Goal: Information Seeking & Learning: Learn about a topic

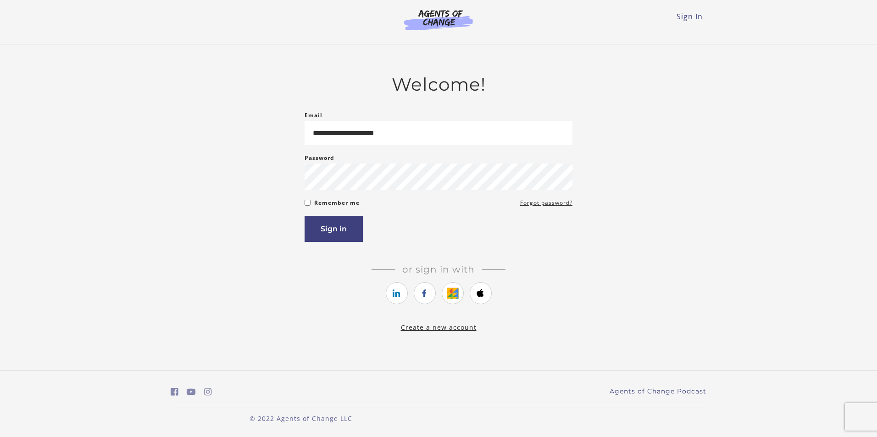
click at [305, 216] on button "Sign in" at bounding box center [334, 229] width 58 height 26
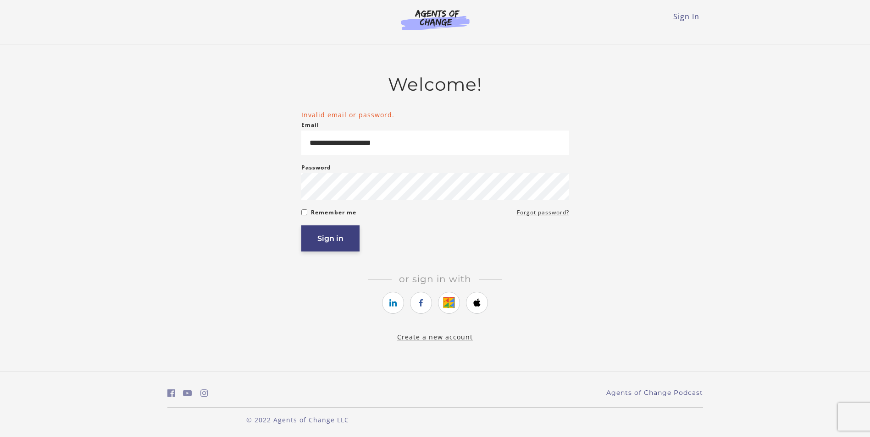
click at [330, 246] on button "Sign in" at bounding box center [330, 239] width 58 height 26
click at [331, 237] on button "Sign in" at bounding box center [330, 239] width 58 height 26
click at [341, 242] on button "Sign in" at bounding box center [330, 239] width 58 height 26
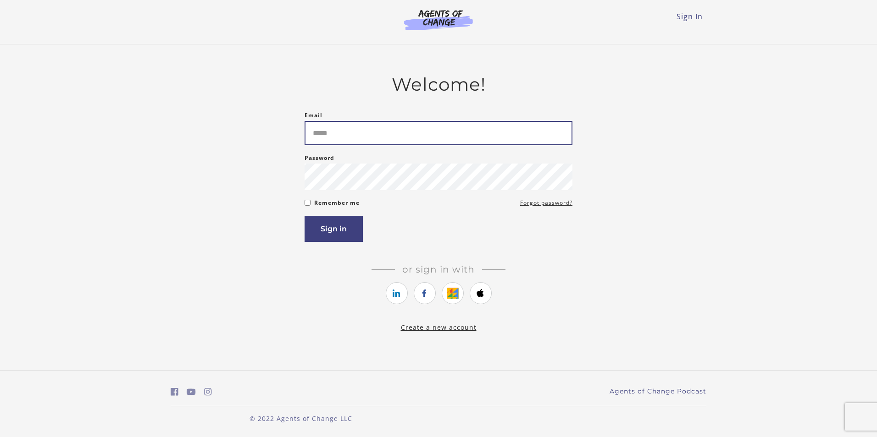
click at [483, 129] on input "Email" at bounding box center [439, 133] width 268 height 24
type input "**********"
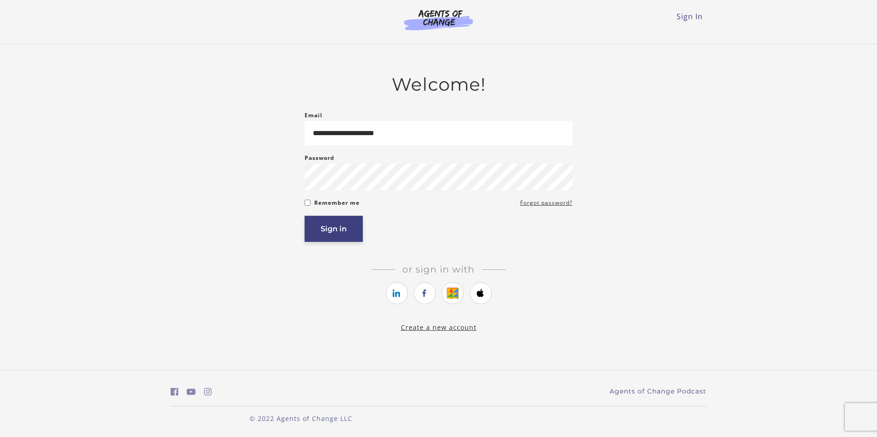
click at [330, 237] on button "Sign in" at bounding box center [334, 229] width 58 height 26
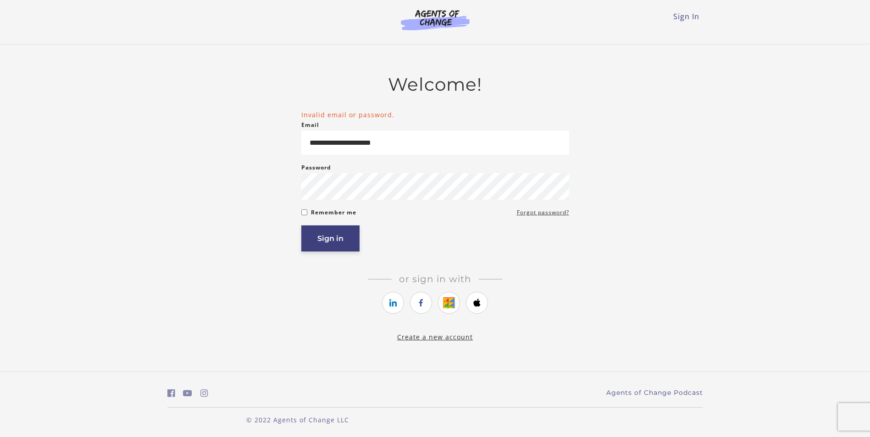
click at [341, 243] on button "Sign in" at bounding box center [330, 239] width 58 height 26
click at [336, 241] on button "Sign in" at bounding box center [330, 239] width 58 height 26
click at [333, 248] on button "Sign in" at bounding box center [330, 239] width 58 height 26
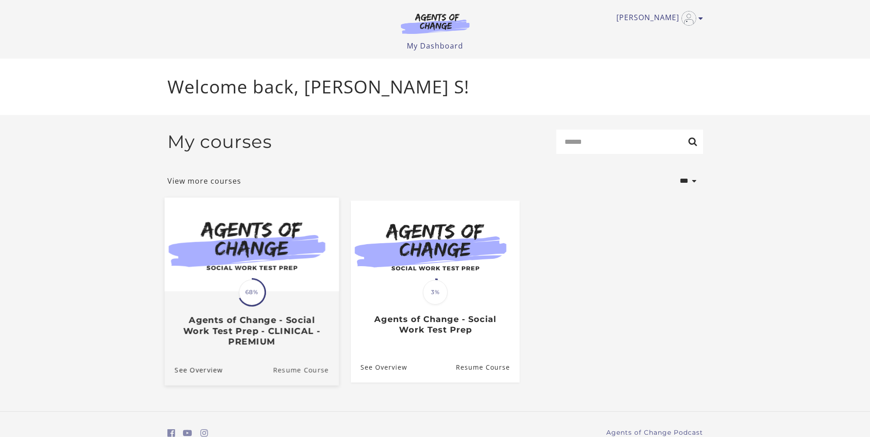
click at [281, 385] on link "Resume Course" at bounding box center [306, 369] width 66 height 31
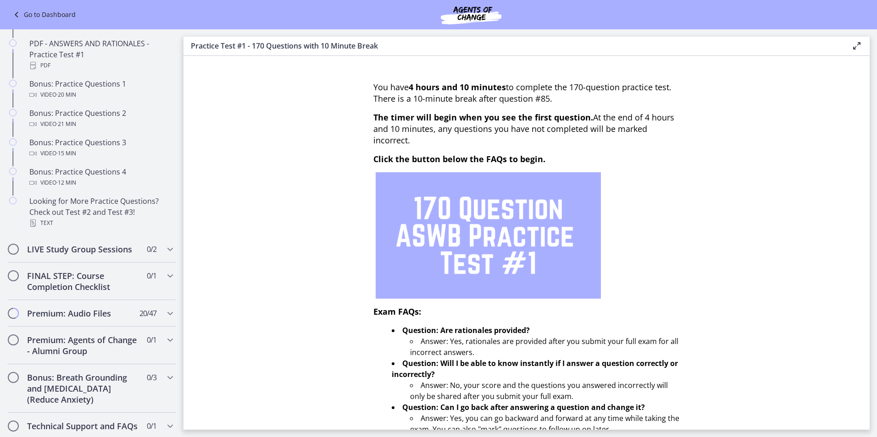
scroll to position [619, 0]
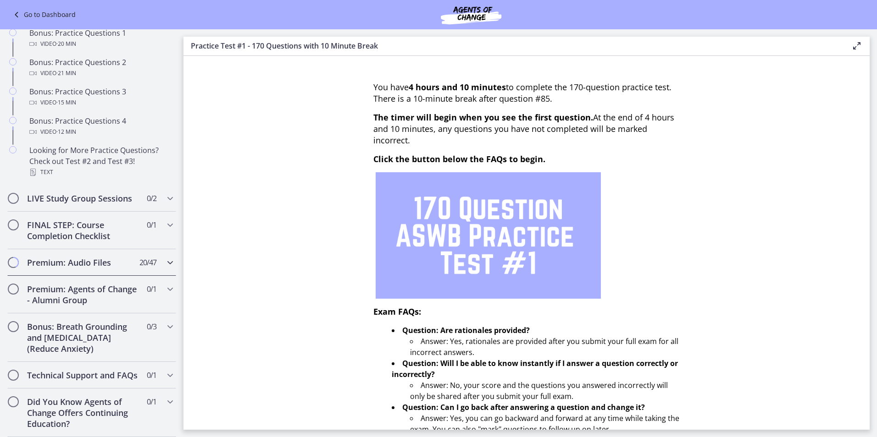
click at [165, 249] on div "Premium: Audio Files 20 / 47 Completed" at bounding box center [91, 262] width 169 height 27
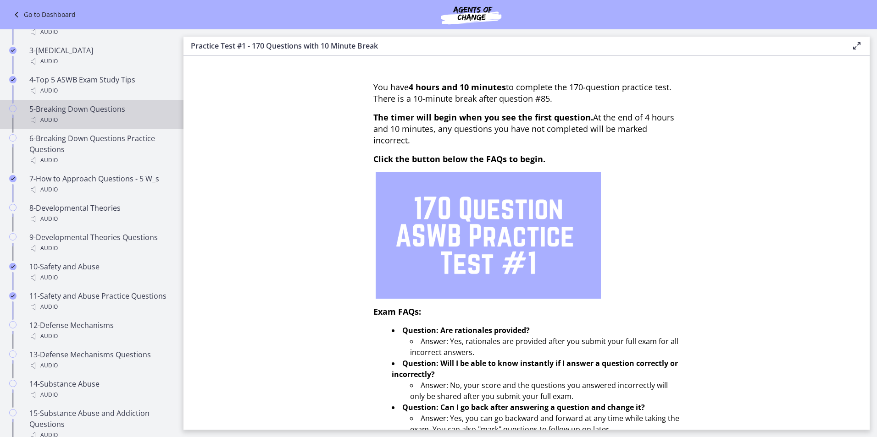
click at [145, 116] on div "5-Breaking Down Questions Audio" at bounding box center [100, 115] width 143 height 22
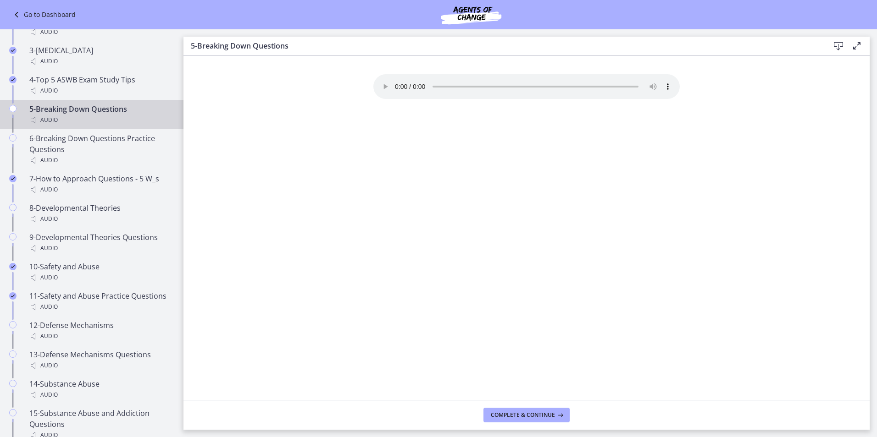
click at [312, 240] on section "Your browser doesn't support the audio element. Download it here" at bounding box center [526, 228] width 686 height 344
